Goal: Check status: Check status

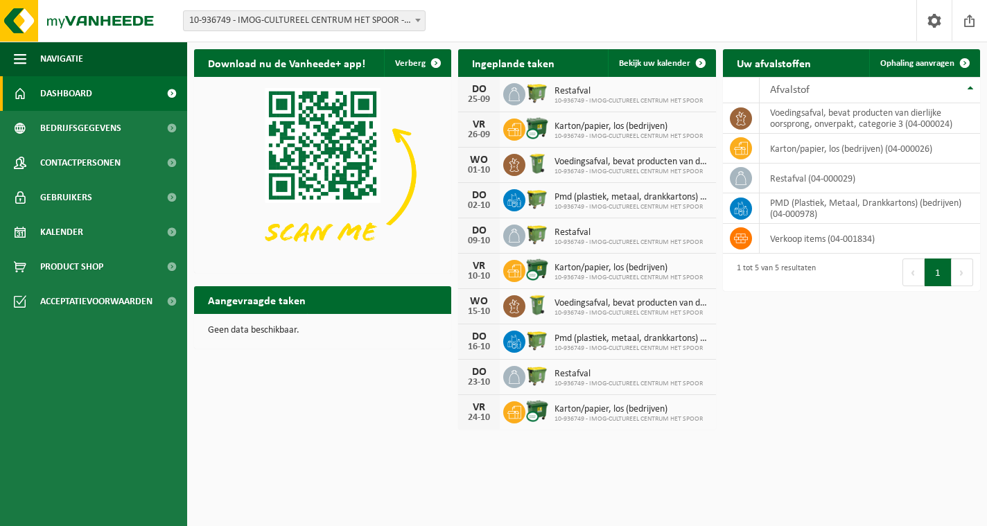
click at [420, 19] on b at bounding box center [418, 20] width 6 height 3
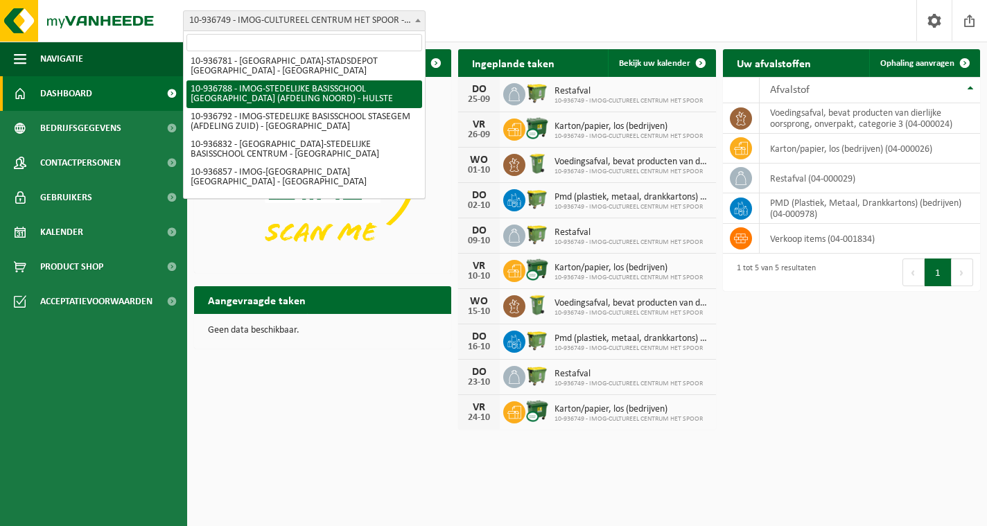
scroll to position [139, 0]
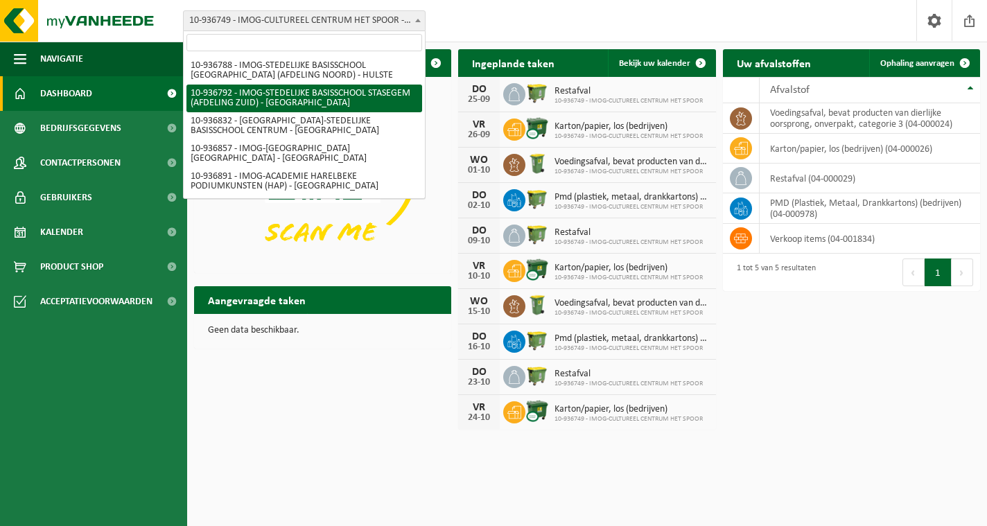
select select "137261"
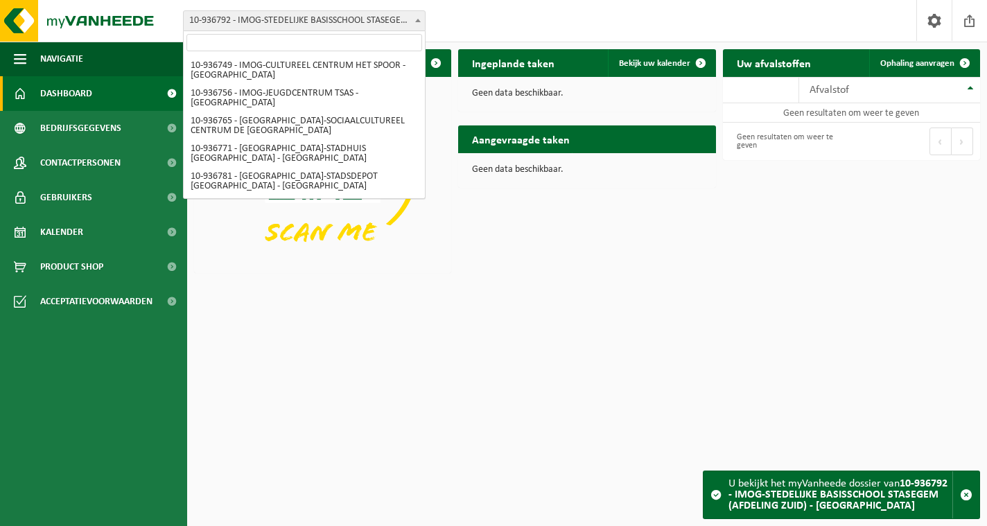
click at [414, 19] on span at bounding box center [418, 20] width 14 height 18
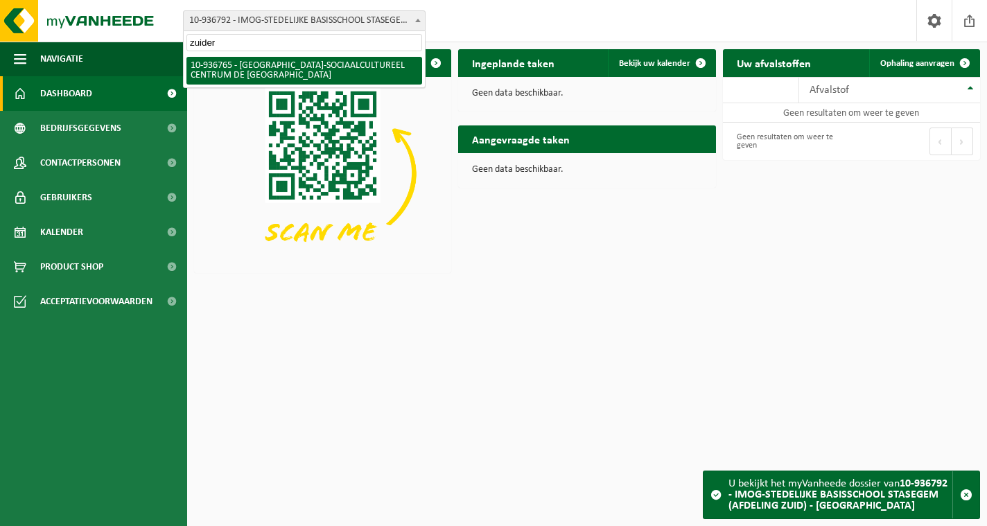
type input "zuider"
select select "137251"
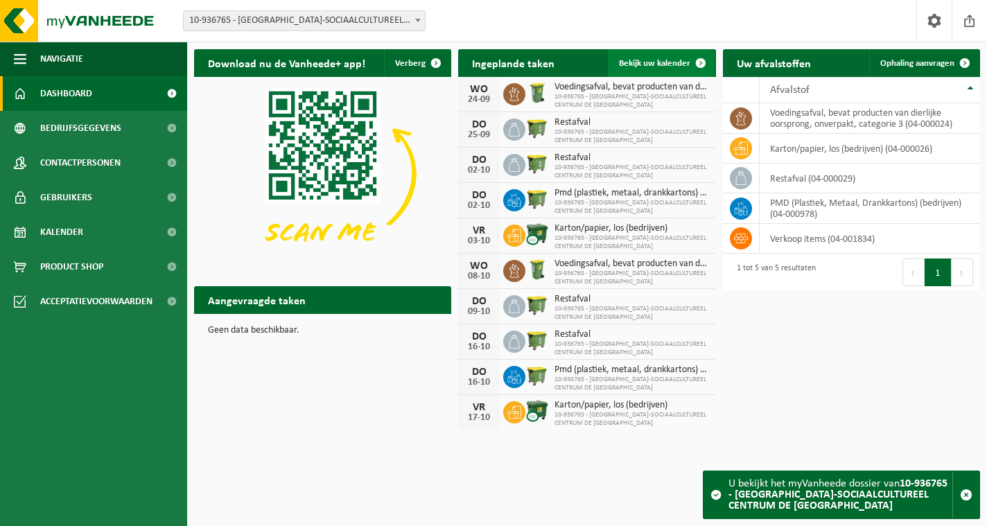
click at [674, 64] on span "Bekijk uw kalender" at bounding box center [654, 63] width 71 height 9
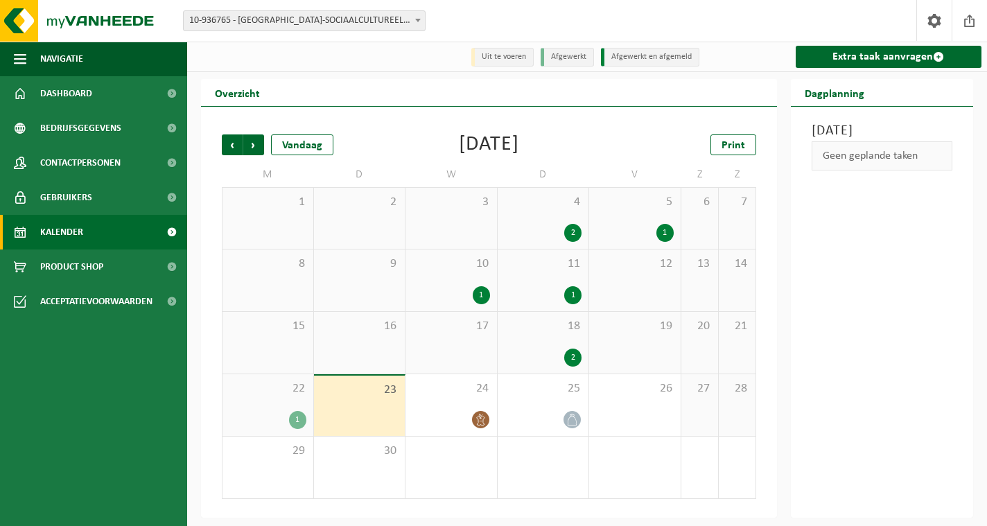
click at [277, 417] on div "1" at bounding box center [267, 420] width 77 height 18
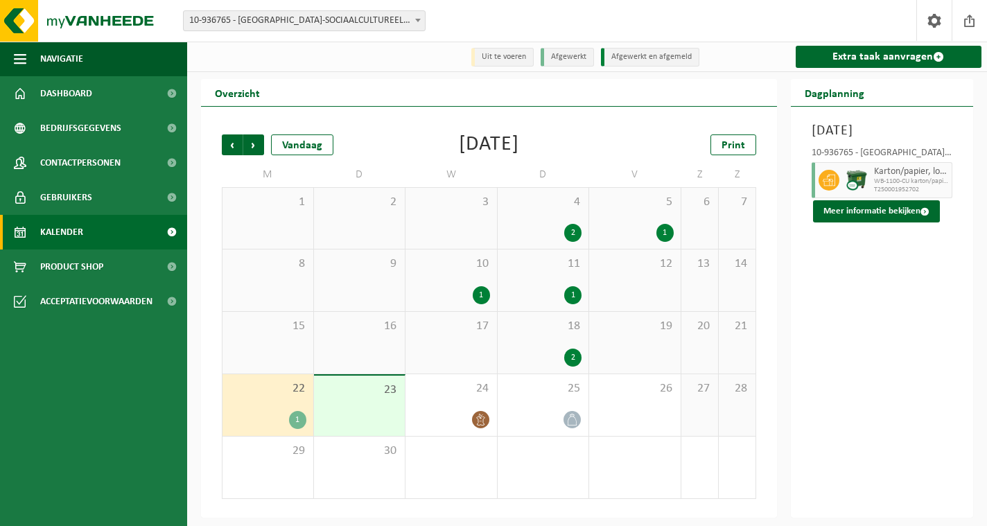
click at [559, 331] on span "18" at bounding box center [543, 326] width 78 height 15
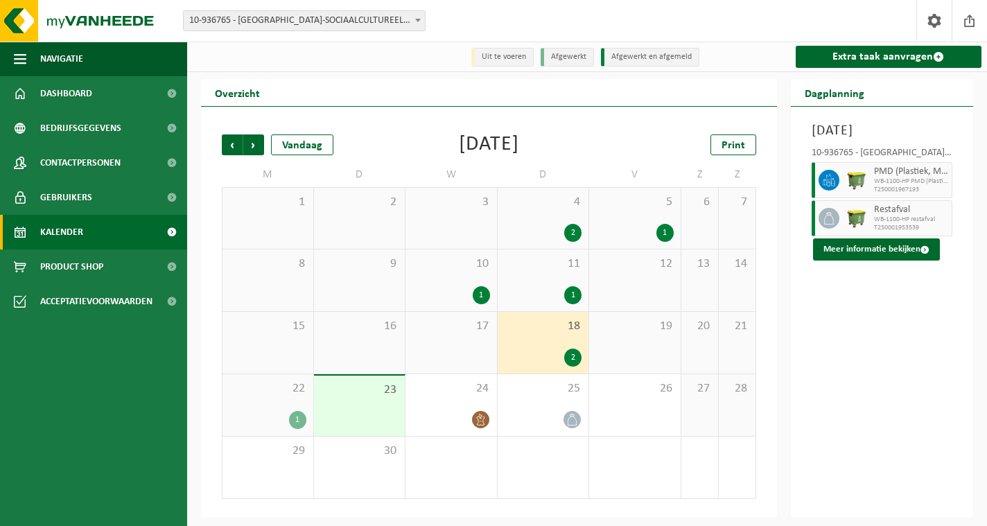
click at [277, 415] on div "1" at bounding box center [267, 420] width 77 height 18
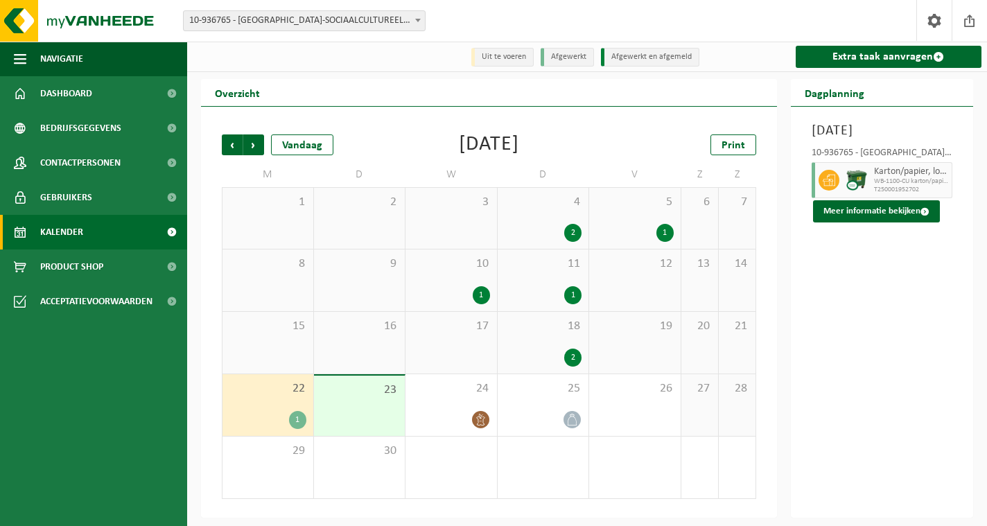
click at [563, 331] on span "18" at bounding box center [543, 326] width 78 height 15
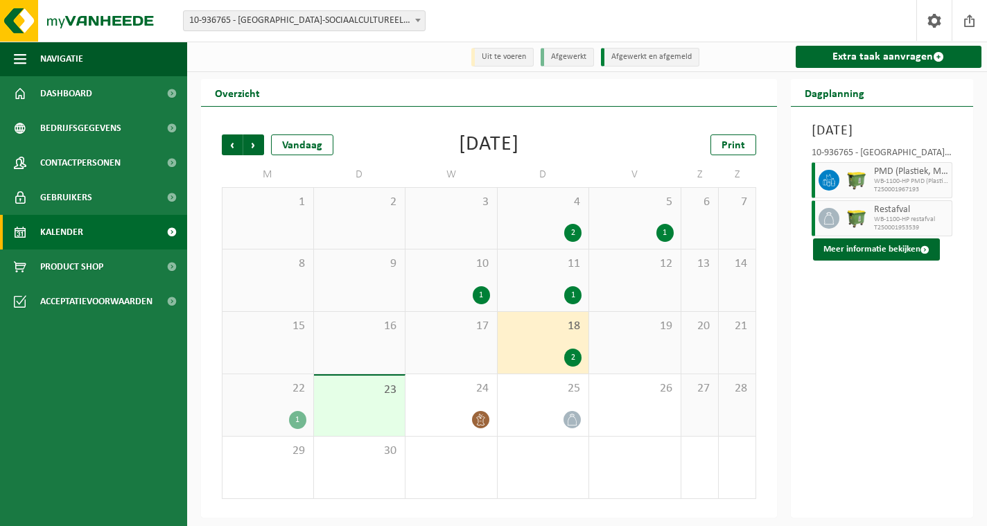
click at [538, 280] on div "11 1" at bounding box center [543, 280] width 91 height 62
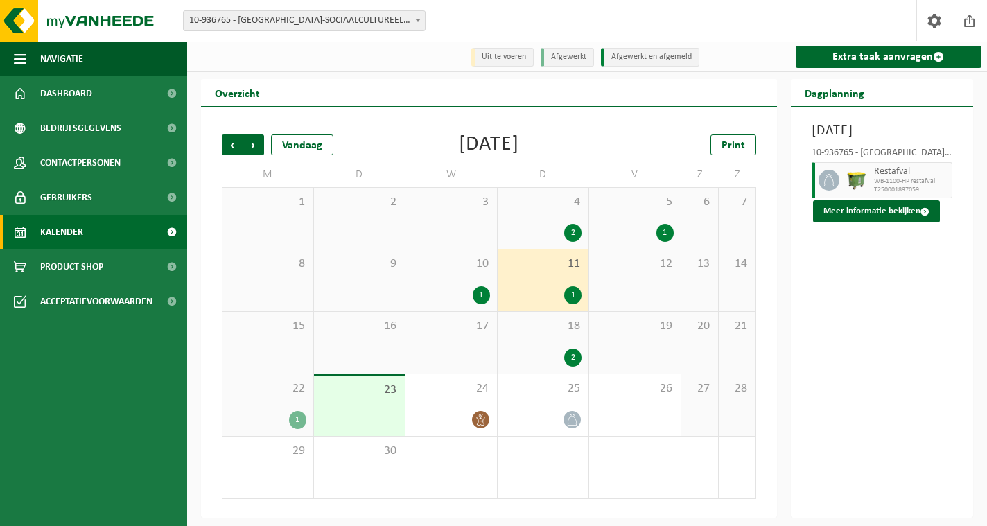
click at [541, 340] on div "18 2" at bounding box center [543, 343] width 91 height 62
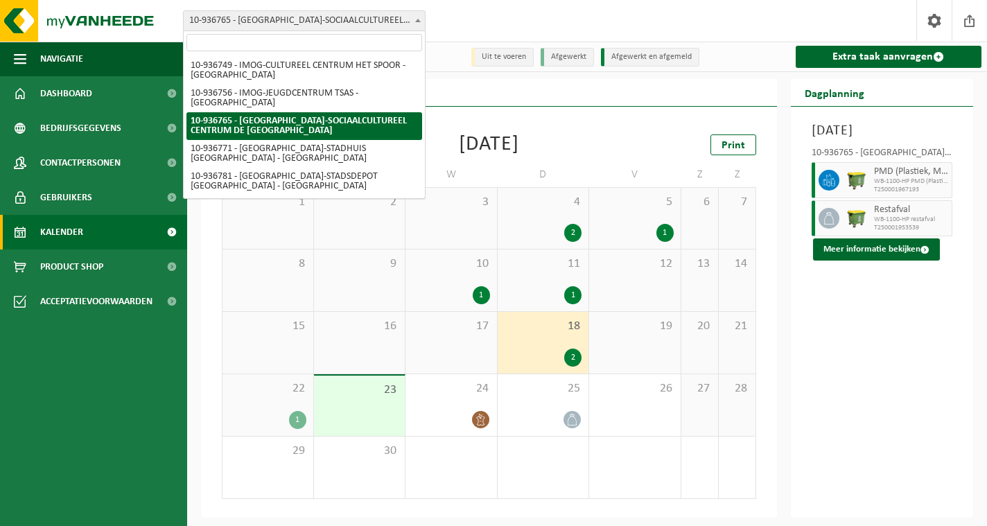
click at [416, 28] on span at bounding box center [418, 20] width 14 height 18
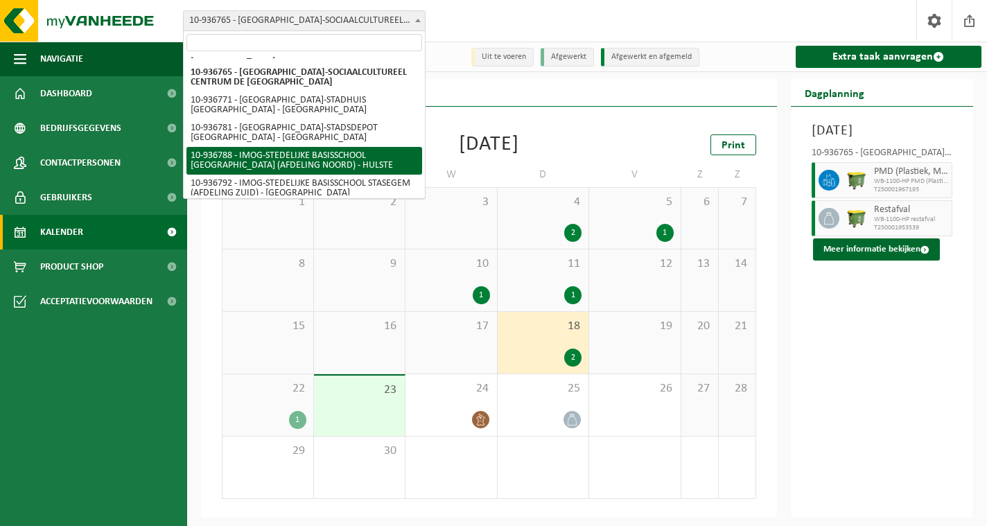
scroll to position [69, 0]
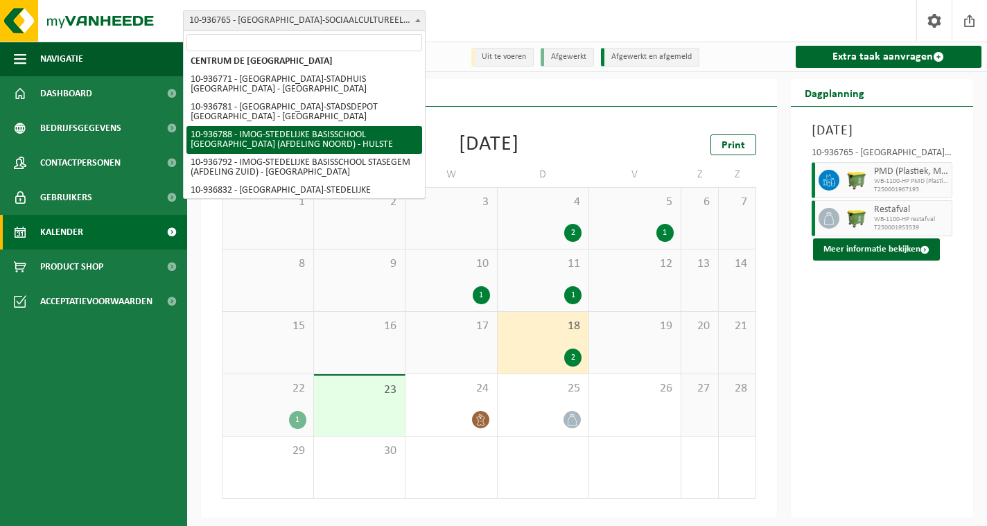
select select "137258"
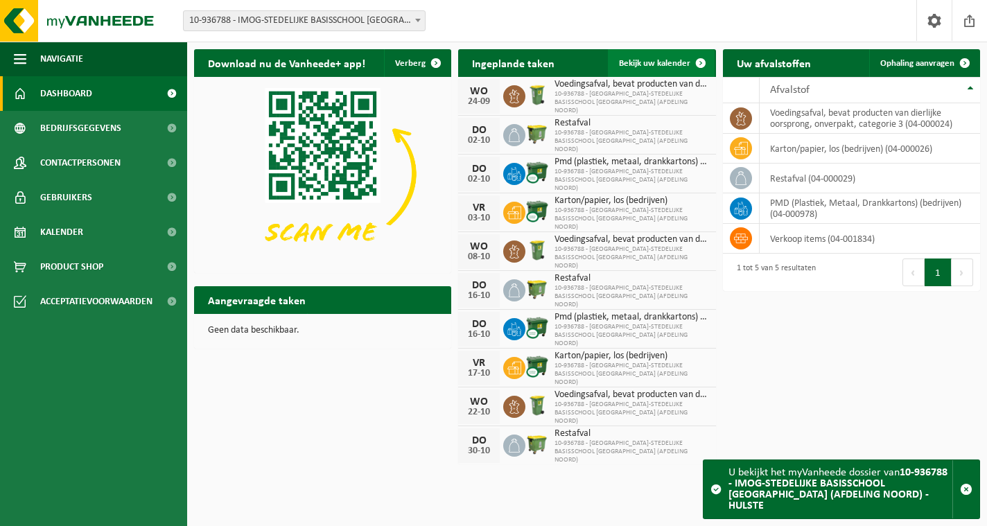
click at [671, 64] on span "Bekijk uw kalender" at bounding box center [654, 63] width 71 height 9
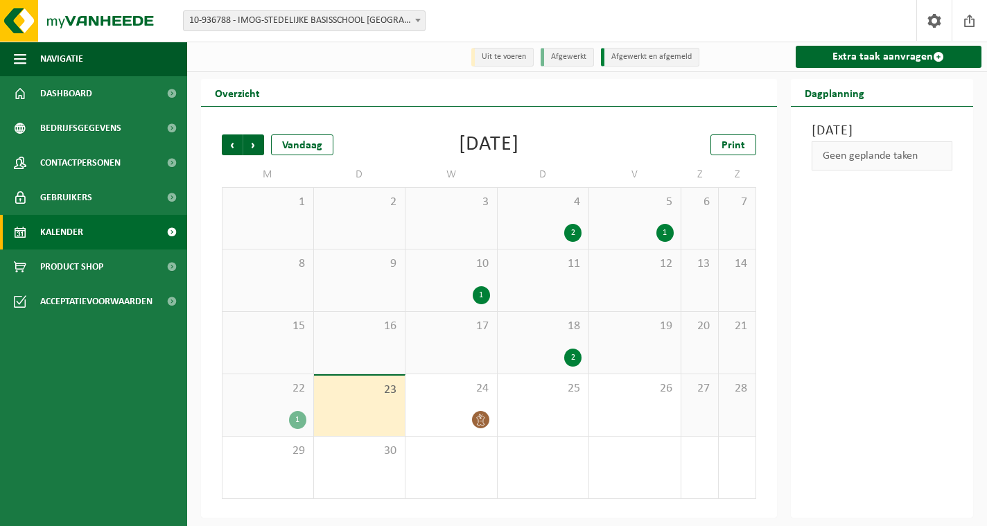
click at [290, 413] on div "1" at bounding box center [267, 420] width 77 height 18
